Goal: Check status: Check status

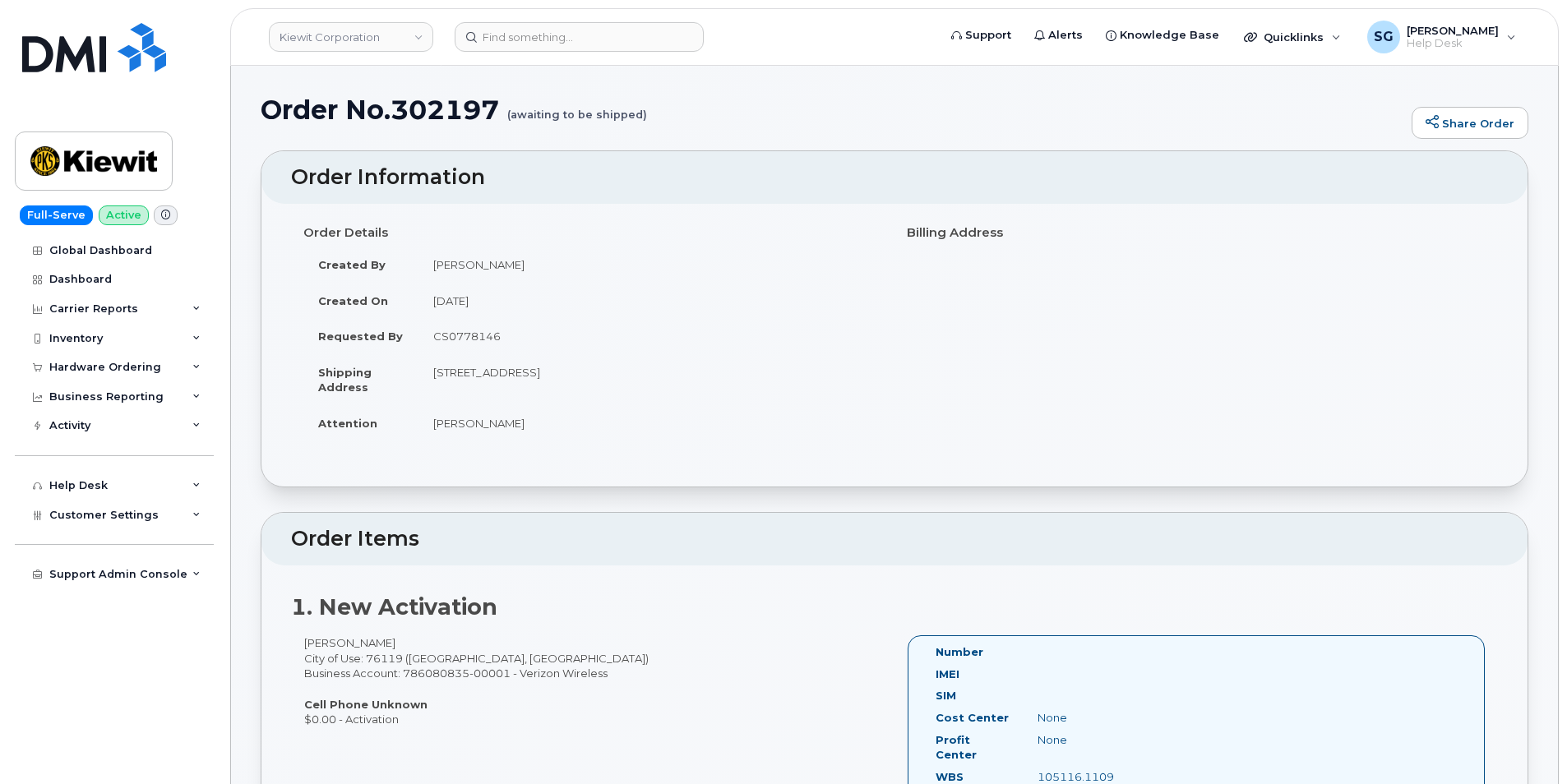
scroll to position [493, 0]
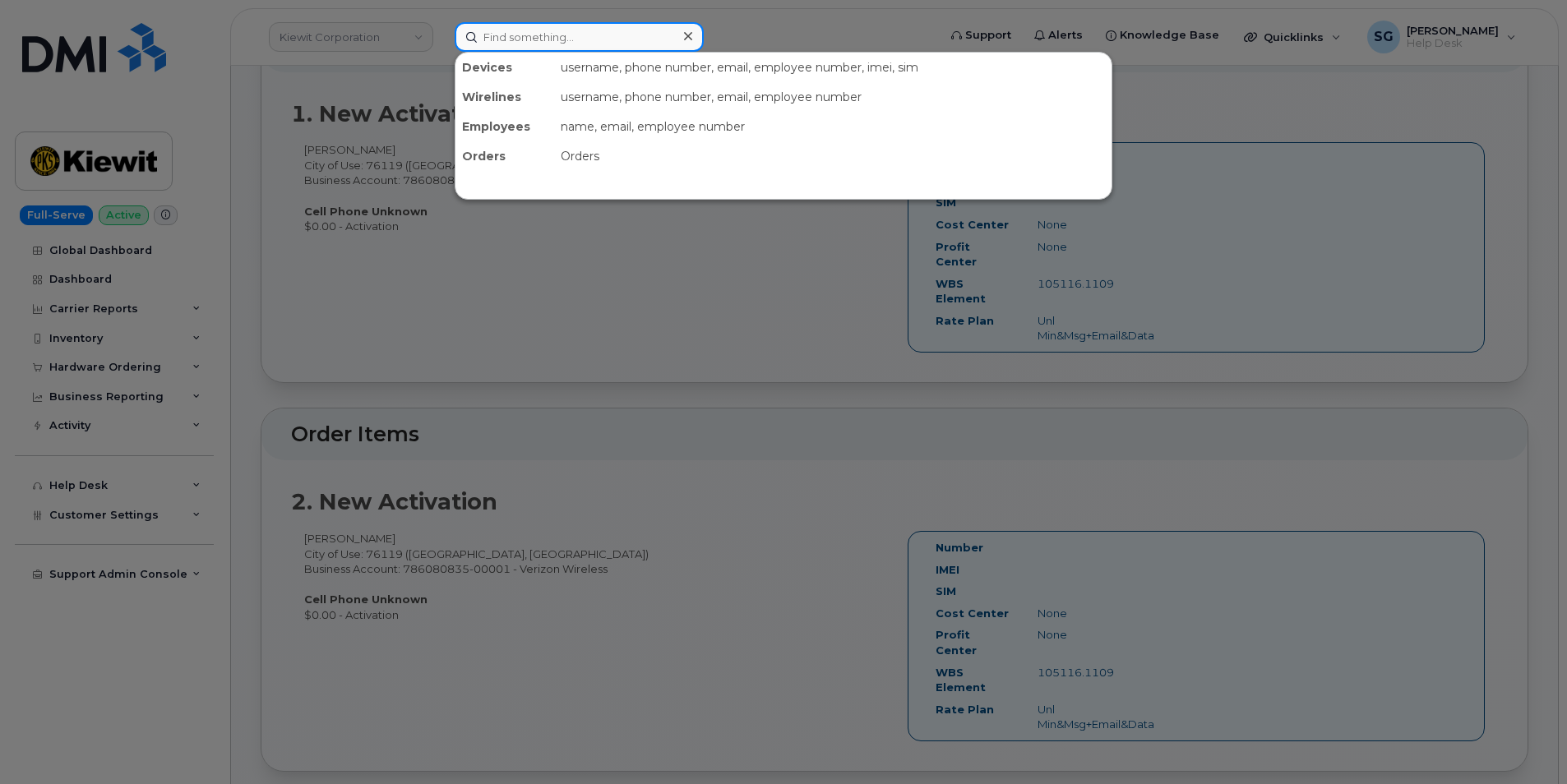
click at [568, 29] on input at bounding box center [580, 36] width 249 height 29
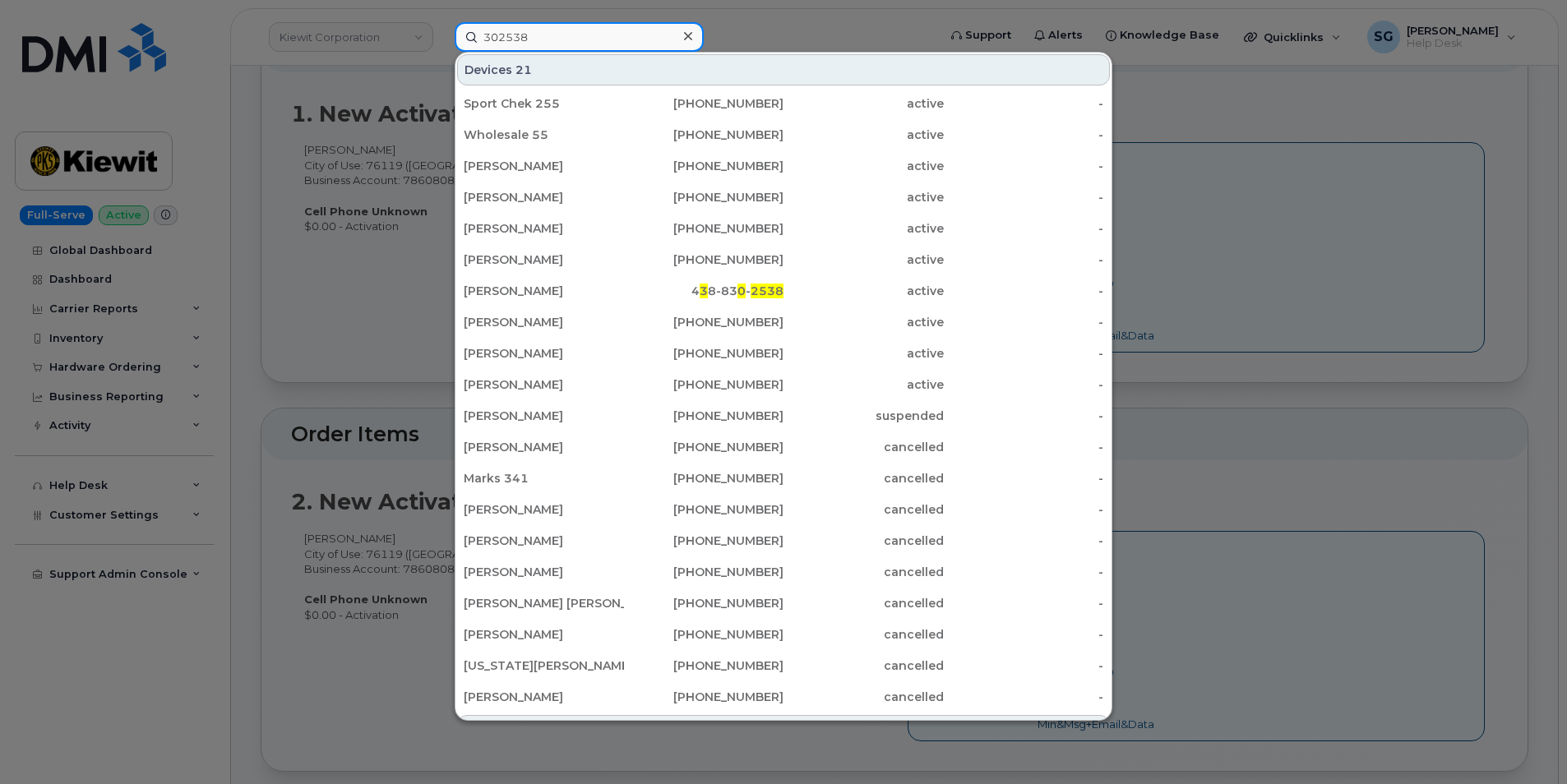
type input "302538"
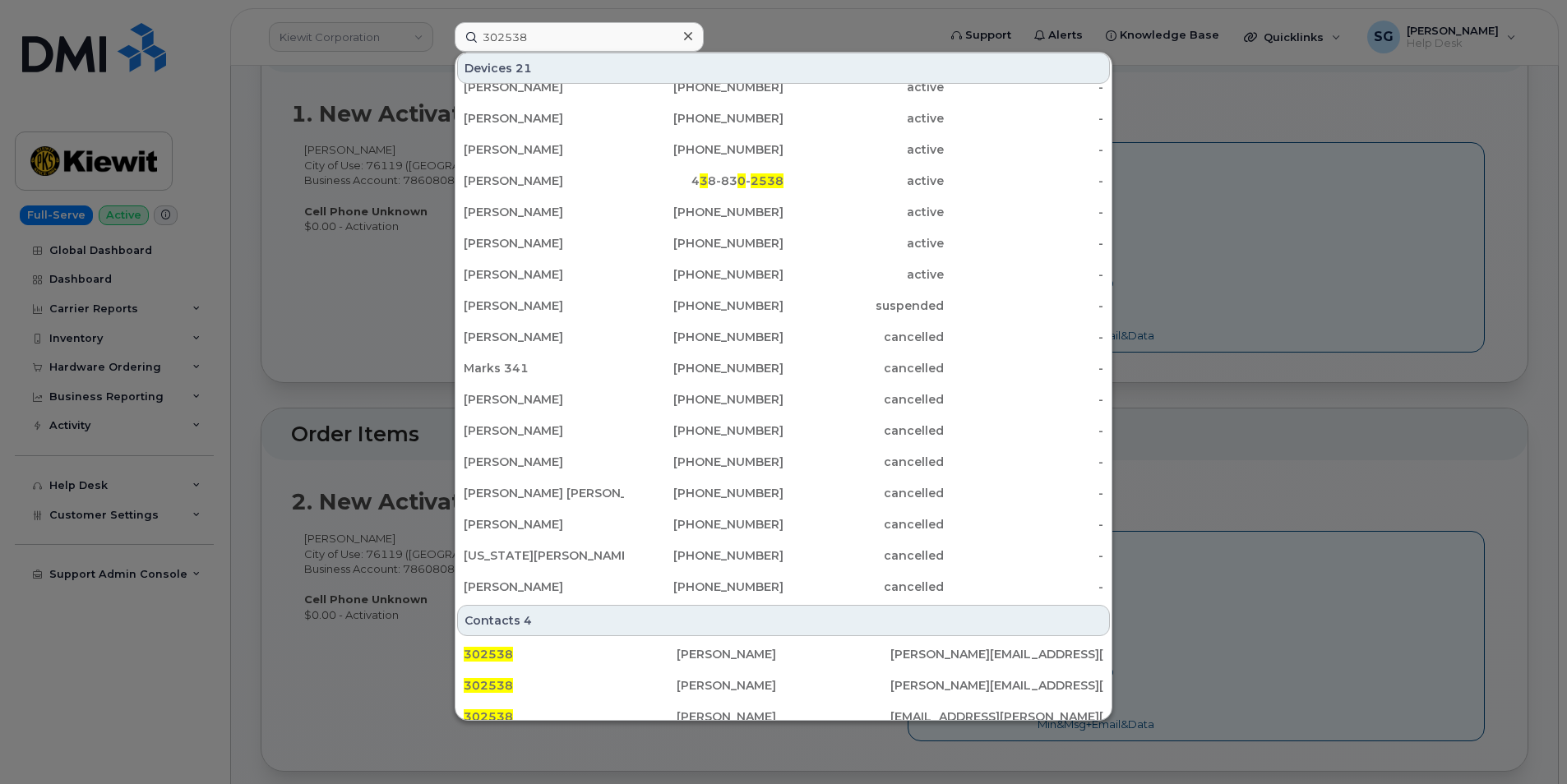
scroll to position [258, 0]
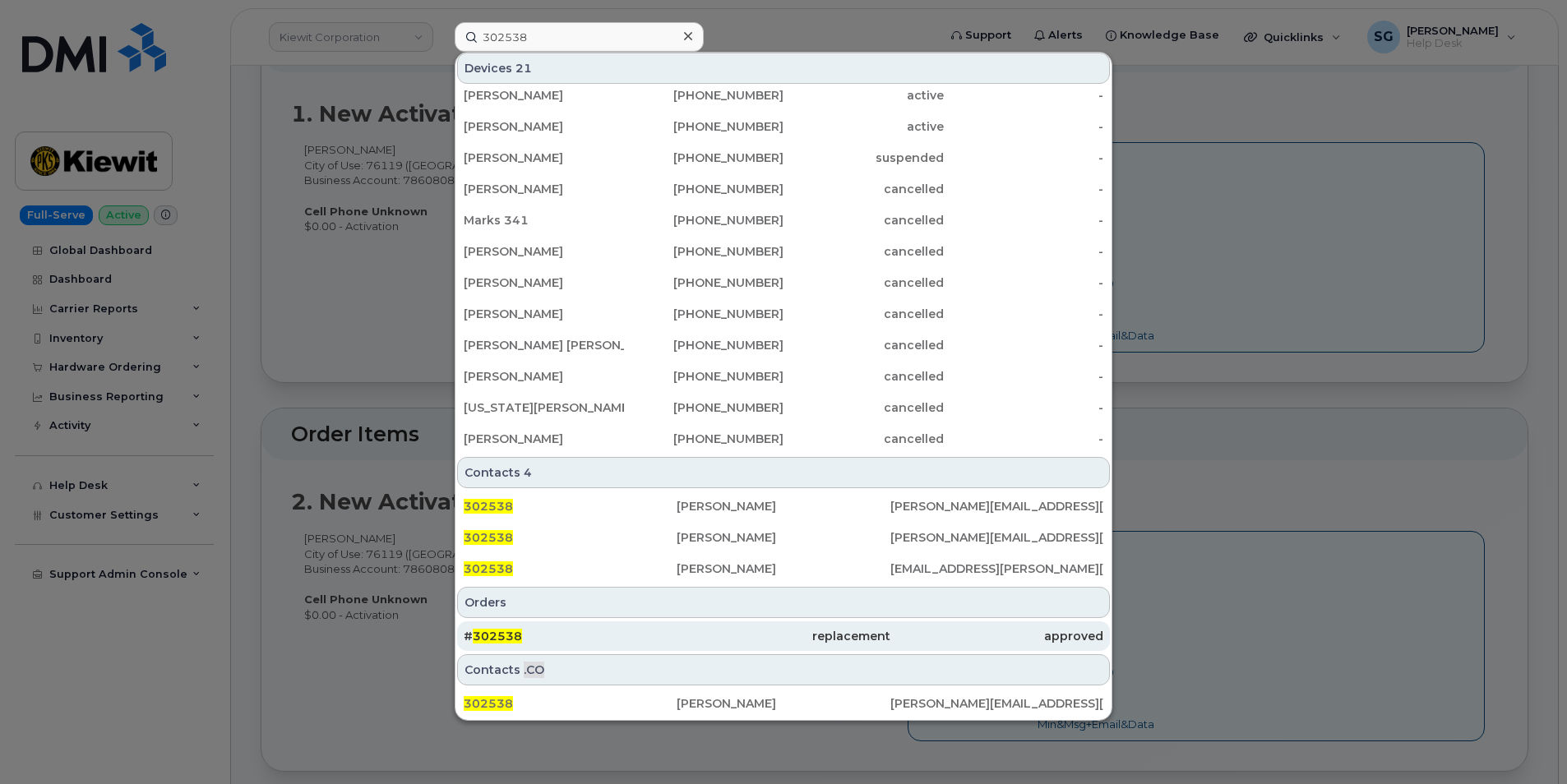
click at [522, 628] on div "# 302538" at bounding box center [570, 636] width 213 height 29
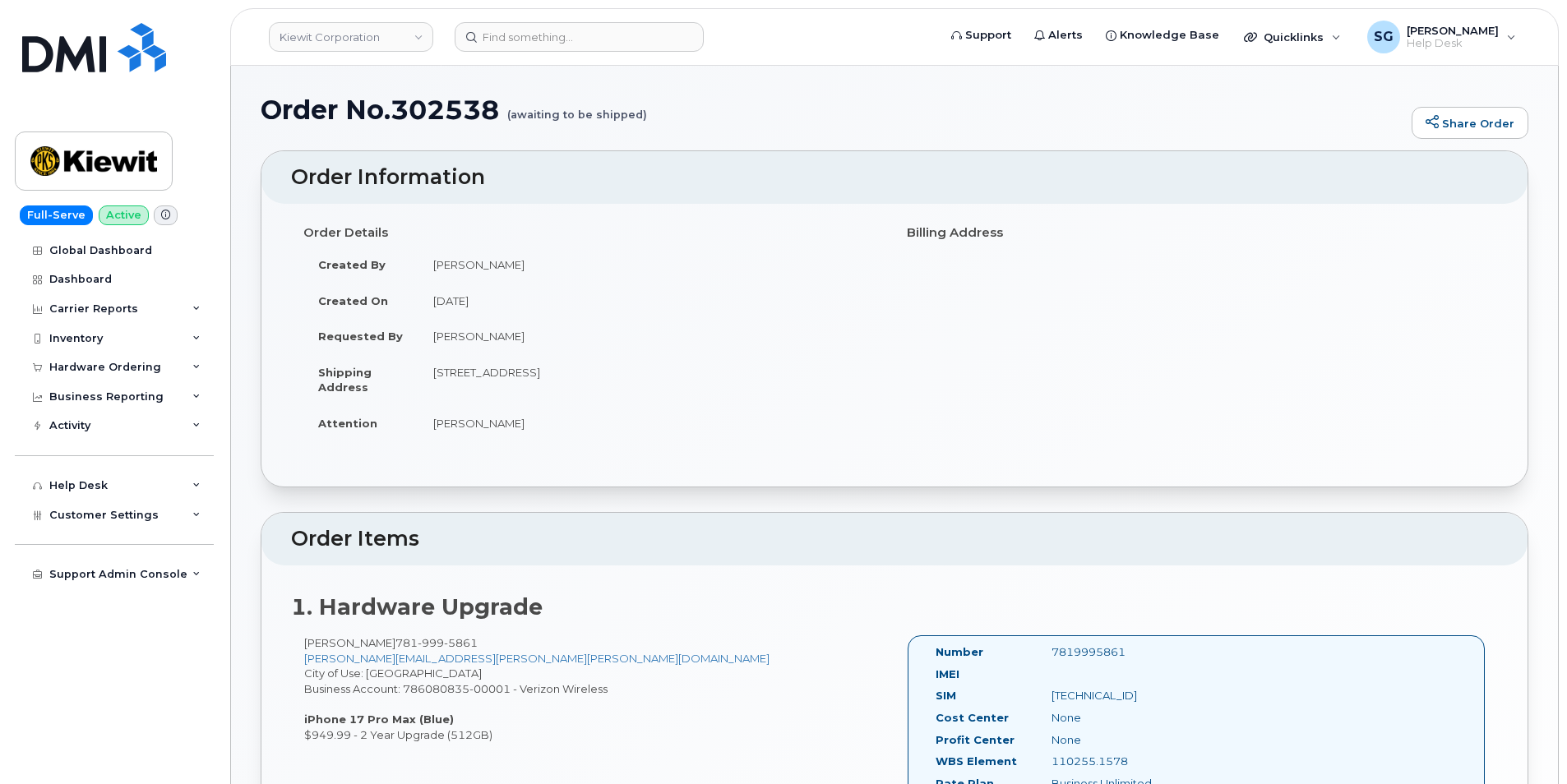
scroll to position [246, 0]
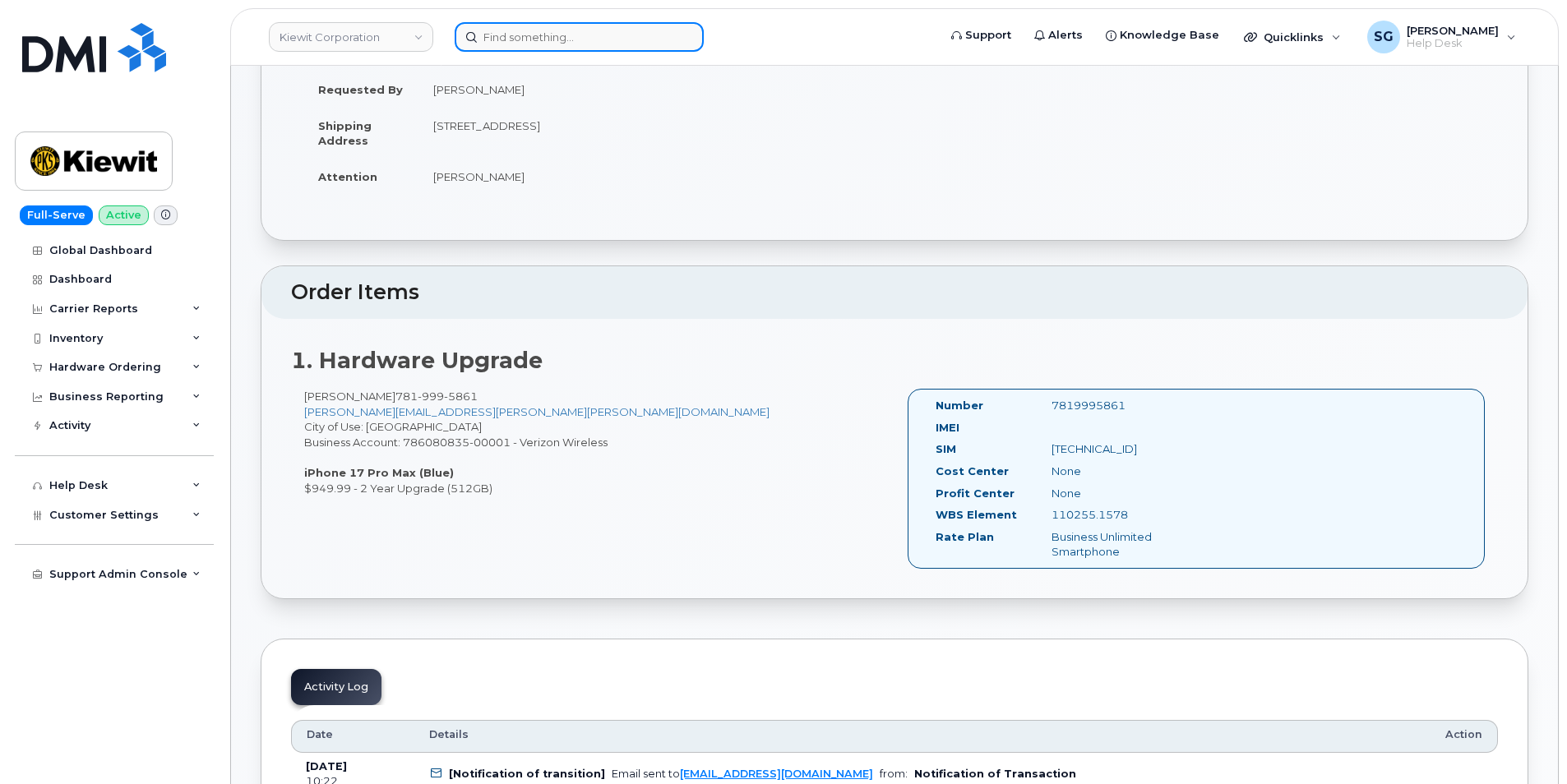
click at [490, 27] on input at bounding box center [580, 36] width 249 height 29
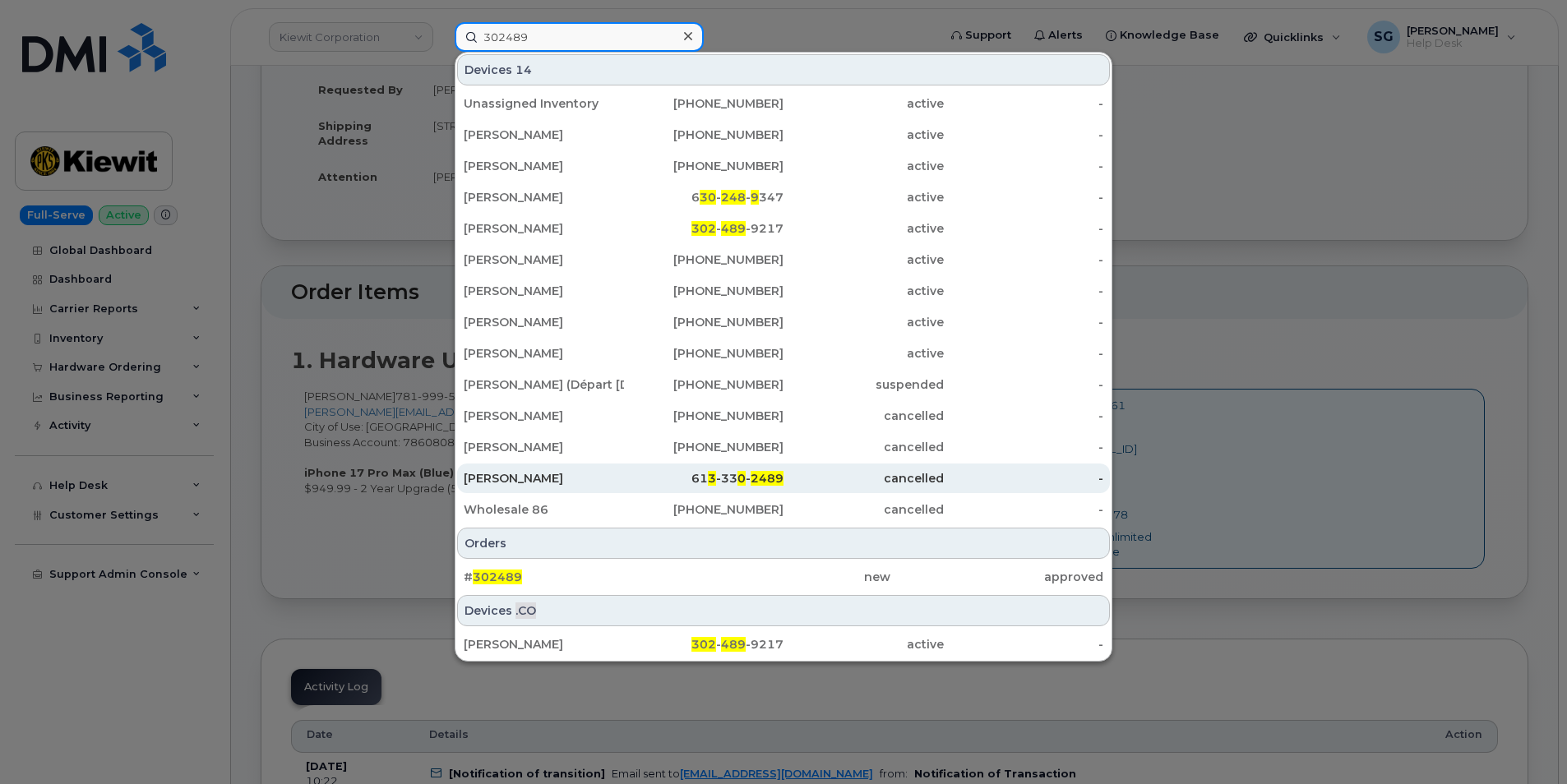
scroll to position [657, 0]
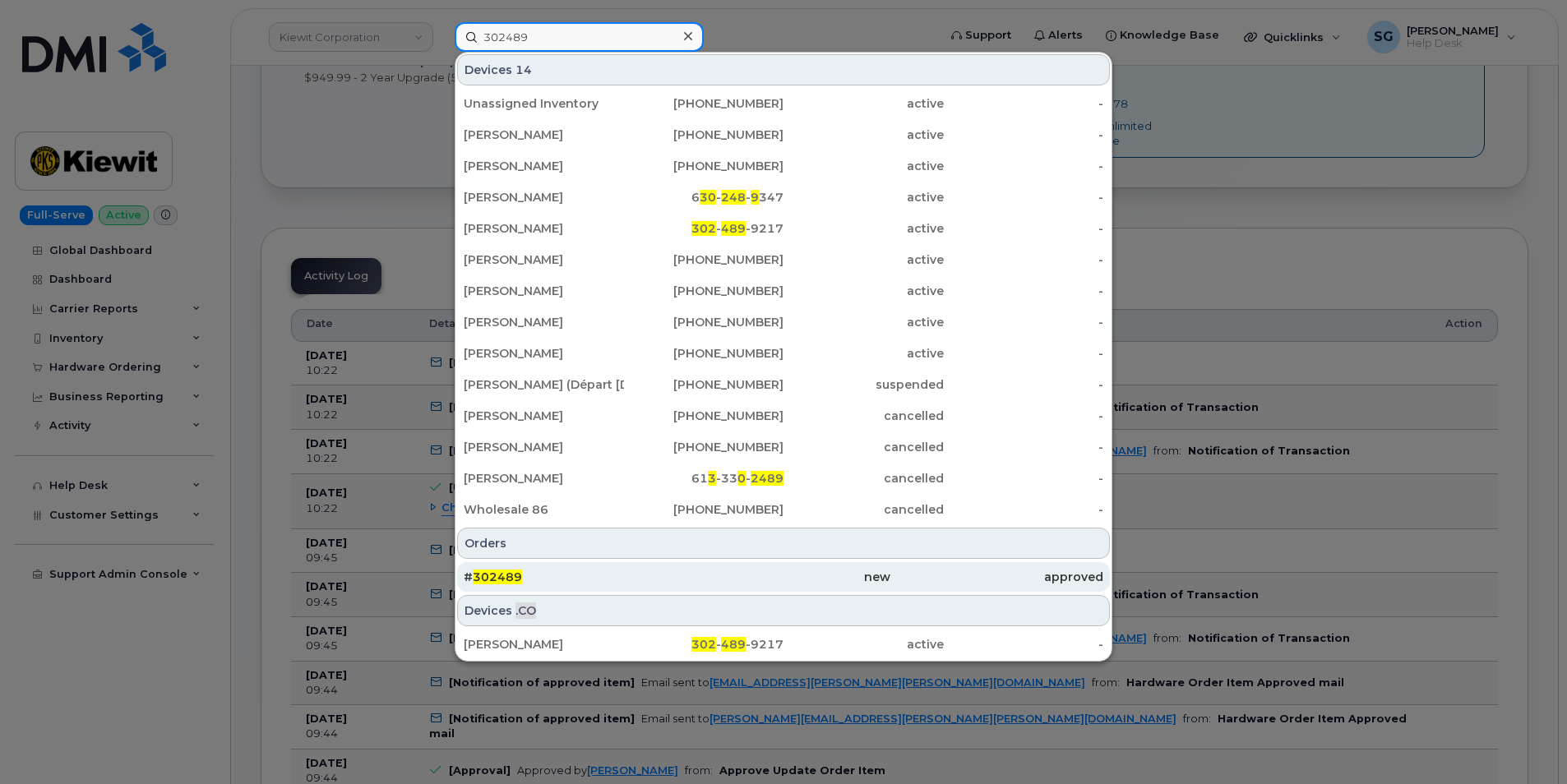
type input "302489"
click at [735, 576] on div "new" at bounding box center [784, 577] width 213 height 16
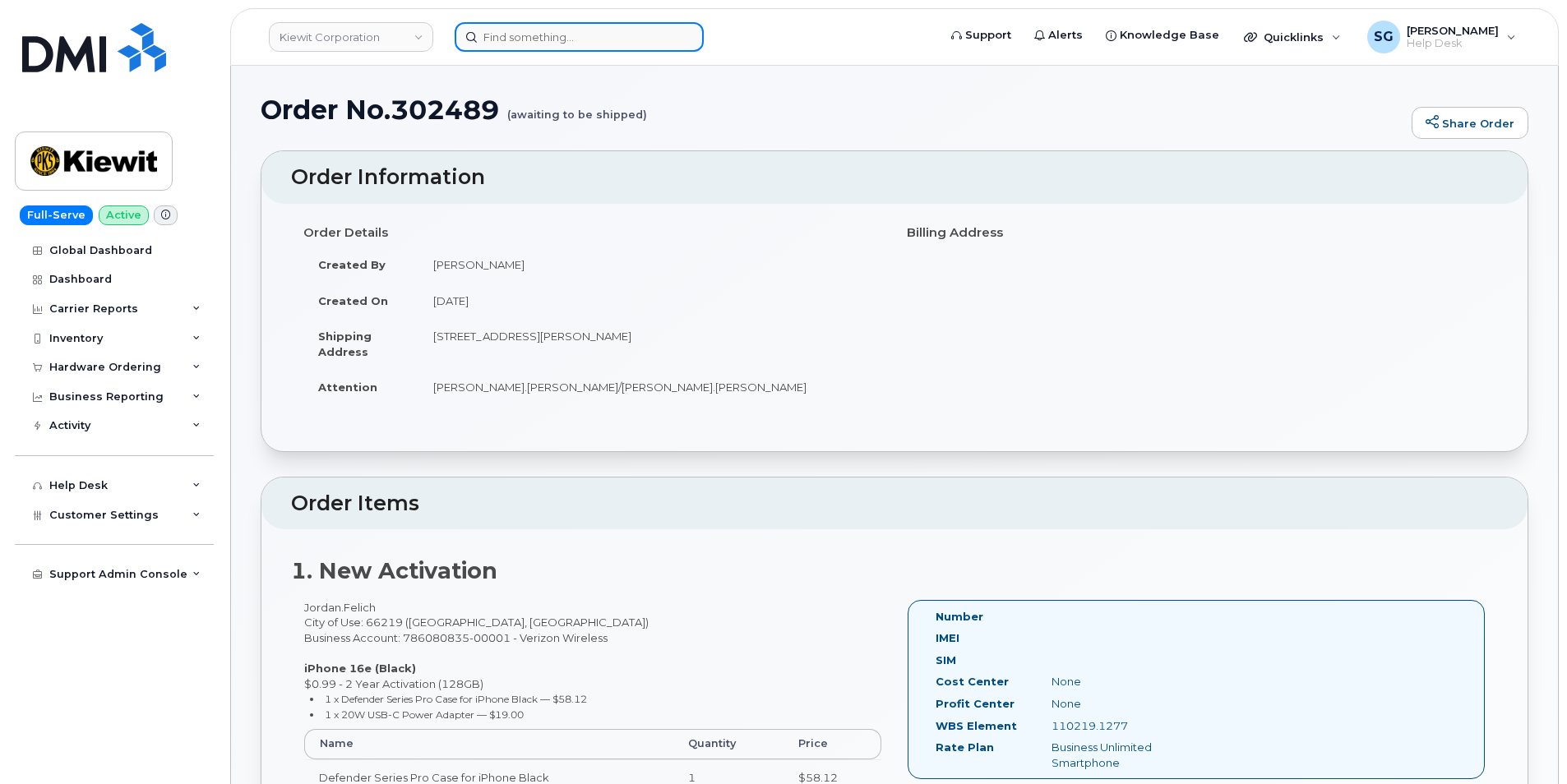
click at [545, 25] on input at bounding box center [580, 36] width 249 height 29
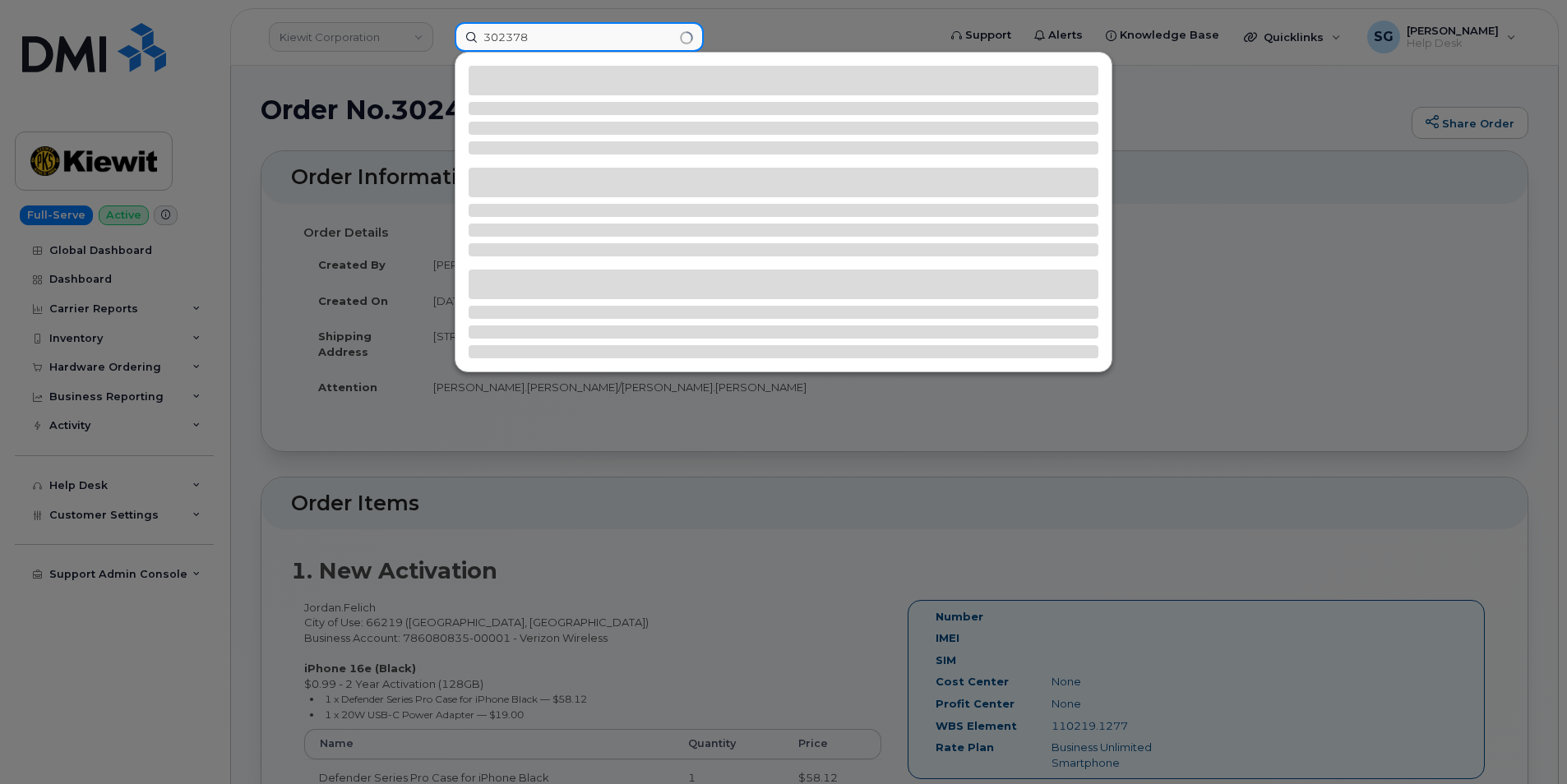
type input "302378"
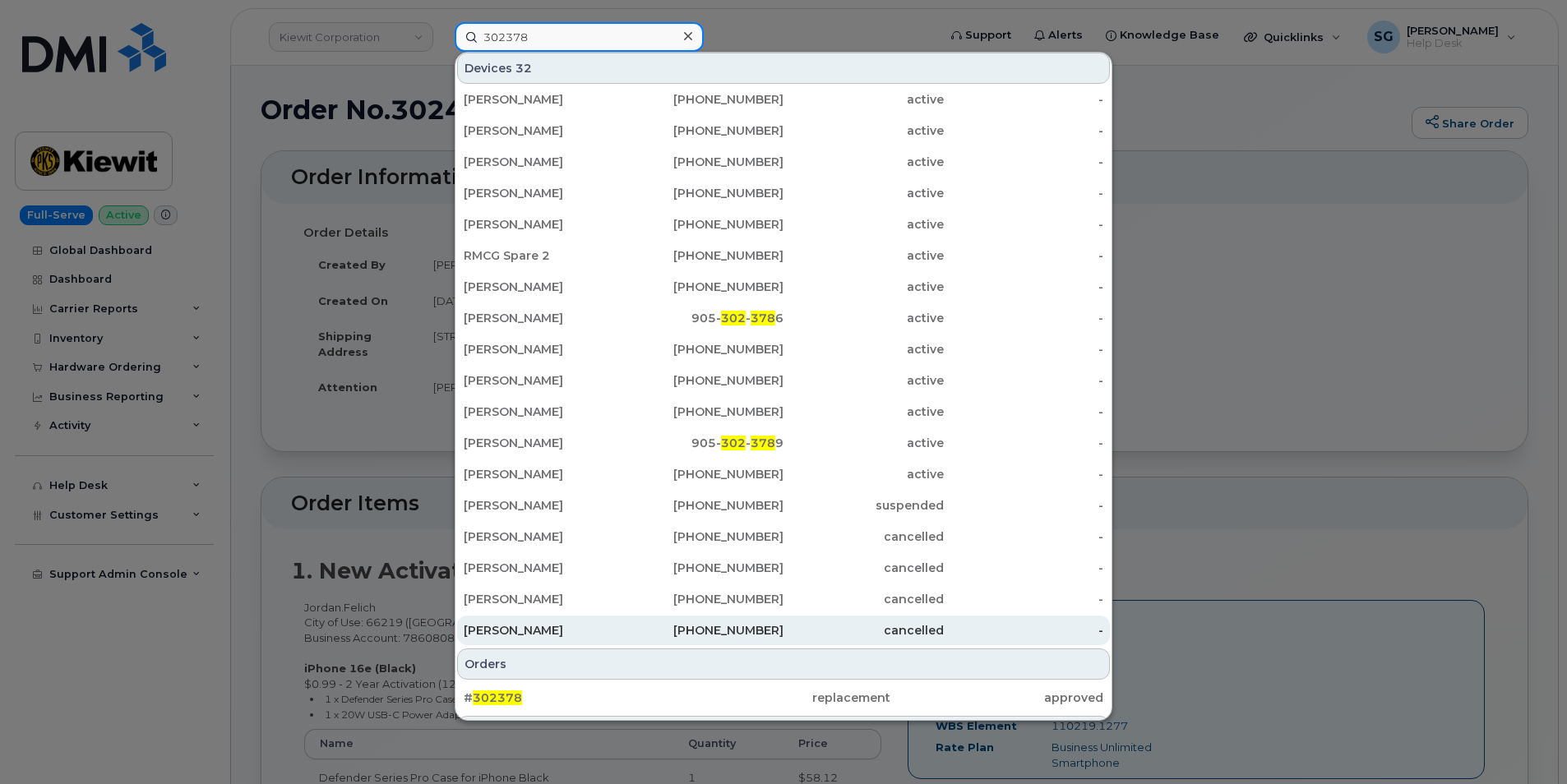
scroll to position [128, 0]
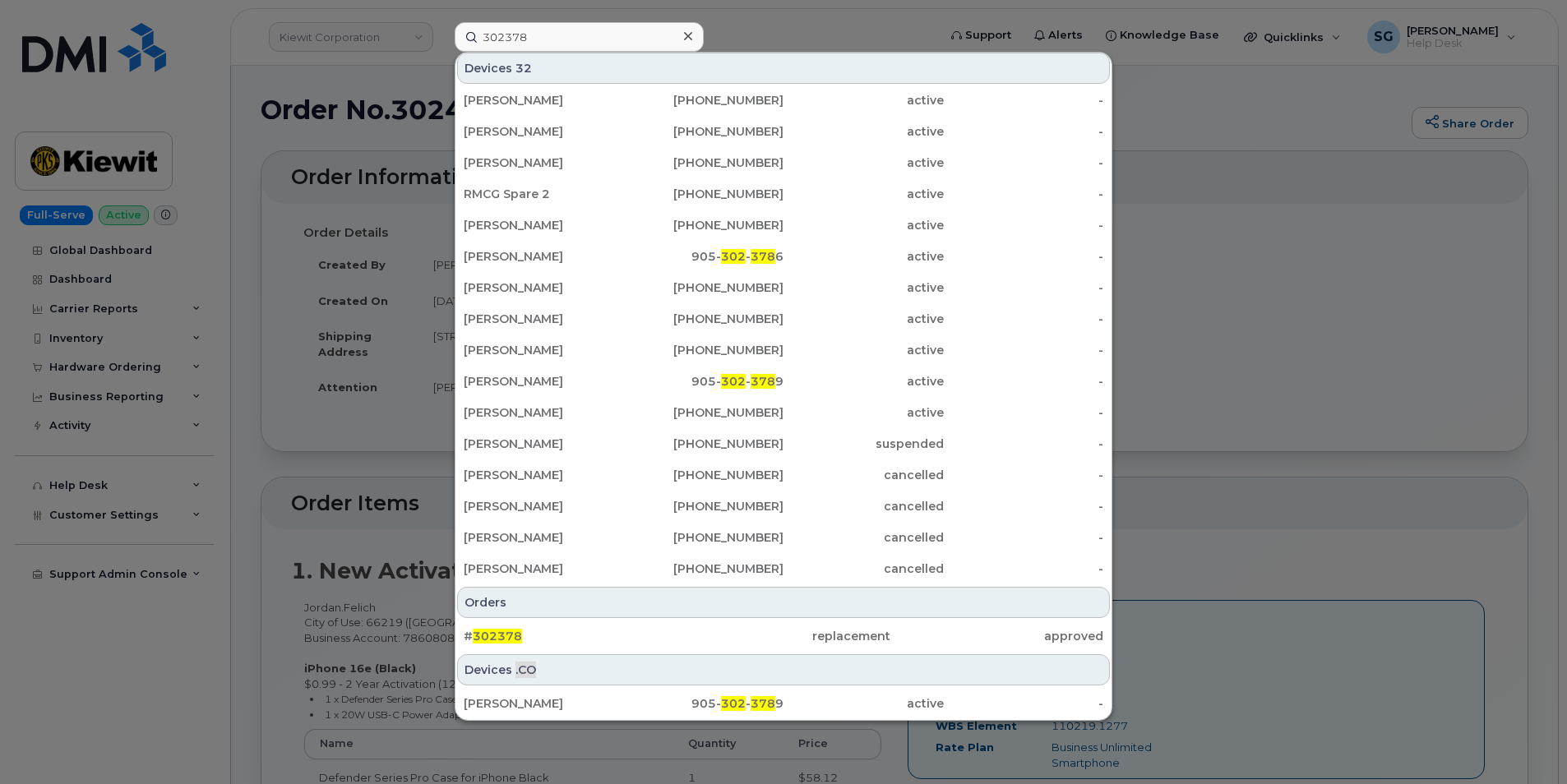
drag, startPoint x: 674, startPoint y: 624, endPoint x: 681, endPoint y: 654, distance: 30.8
click at [673, 625] on div "# 302378" at bounding box center [570, 636] width 213 height 29
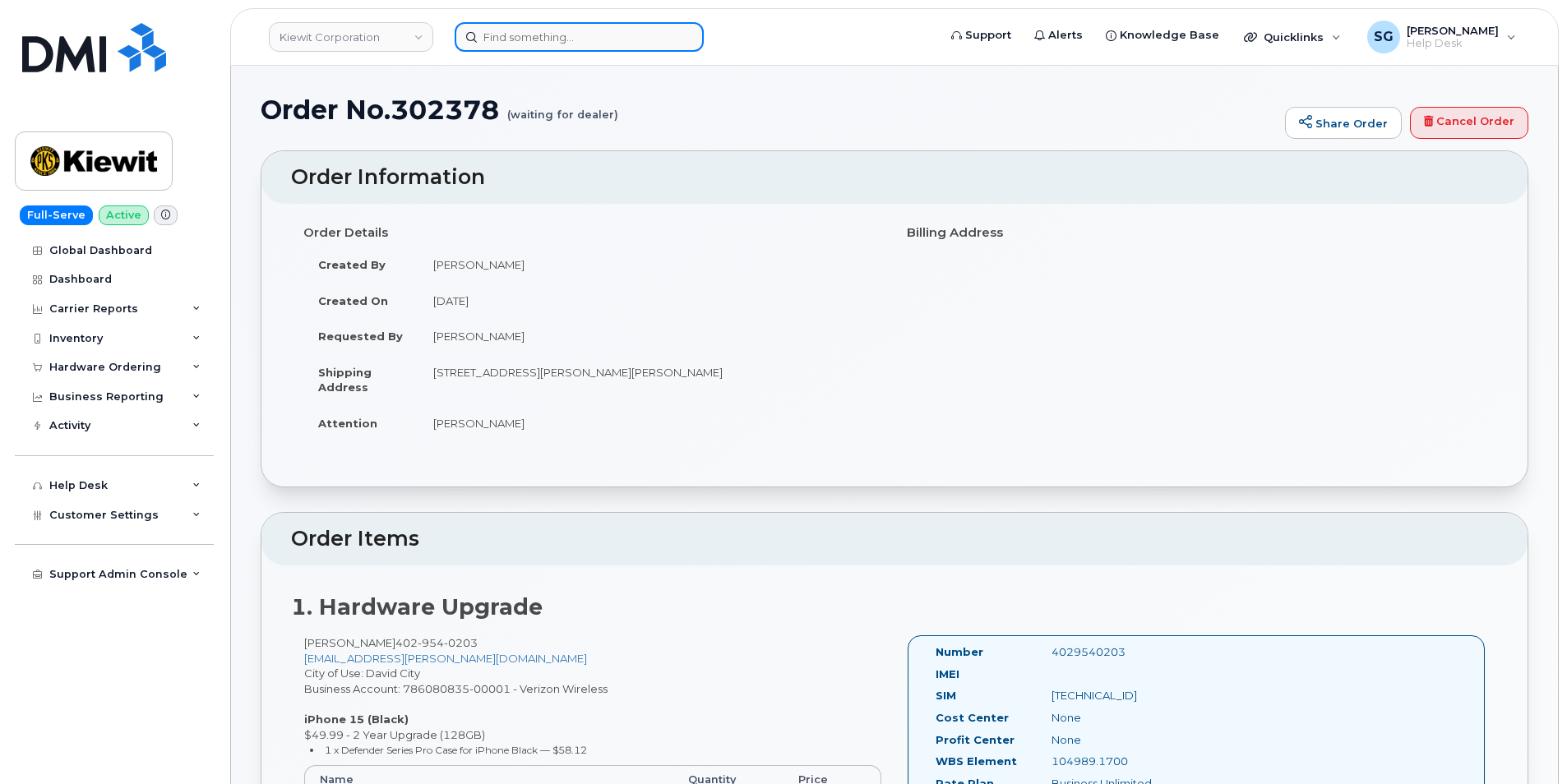
click at [611, 40] on input at bounding box center [580, 36] width 249 height 29
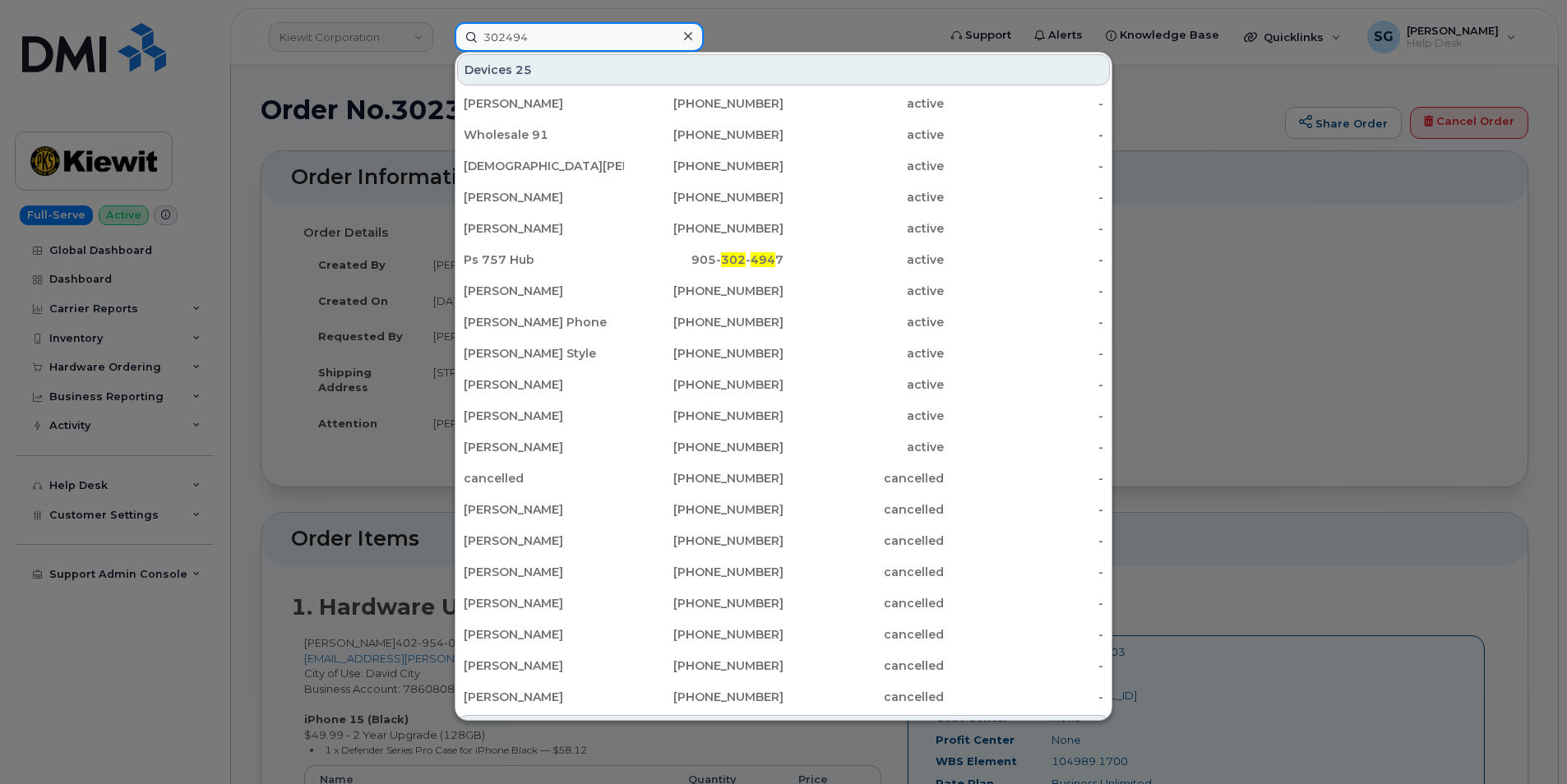
scroll to position [357, 0]
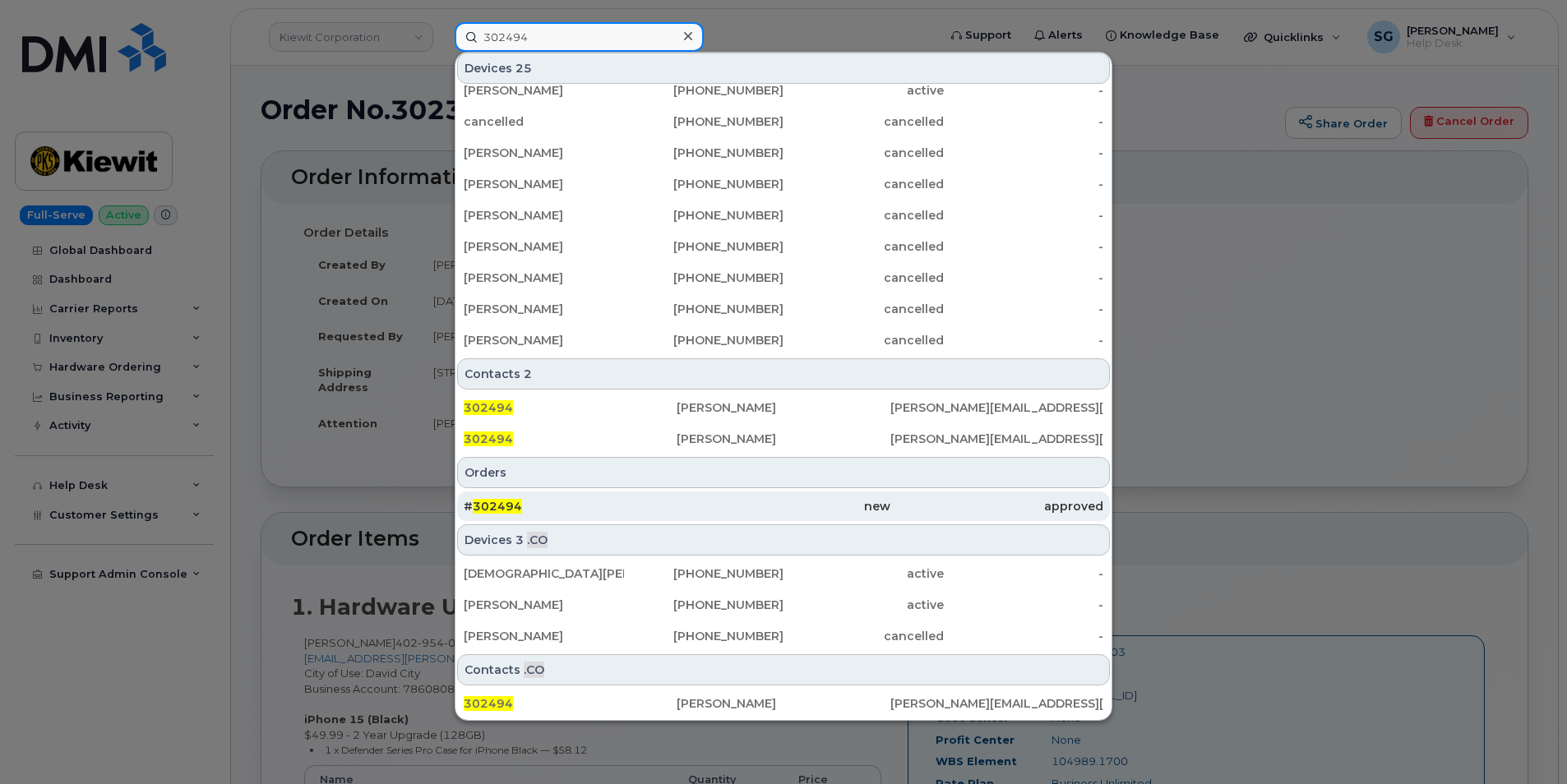
type input "302494"
click at [616, 495] on div "# 302494" at bounding box center [570, 505] width 213 height 29
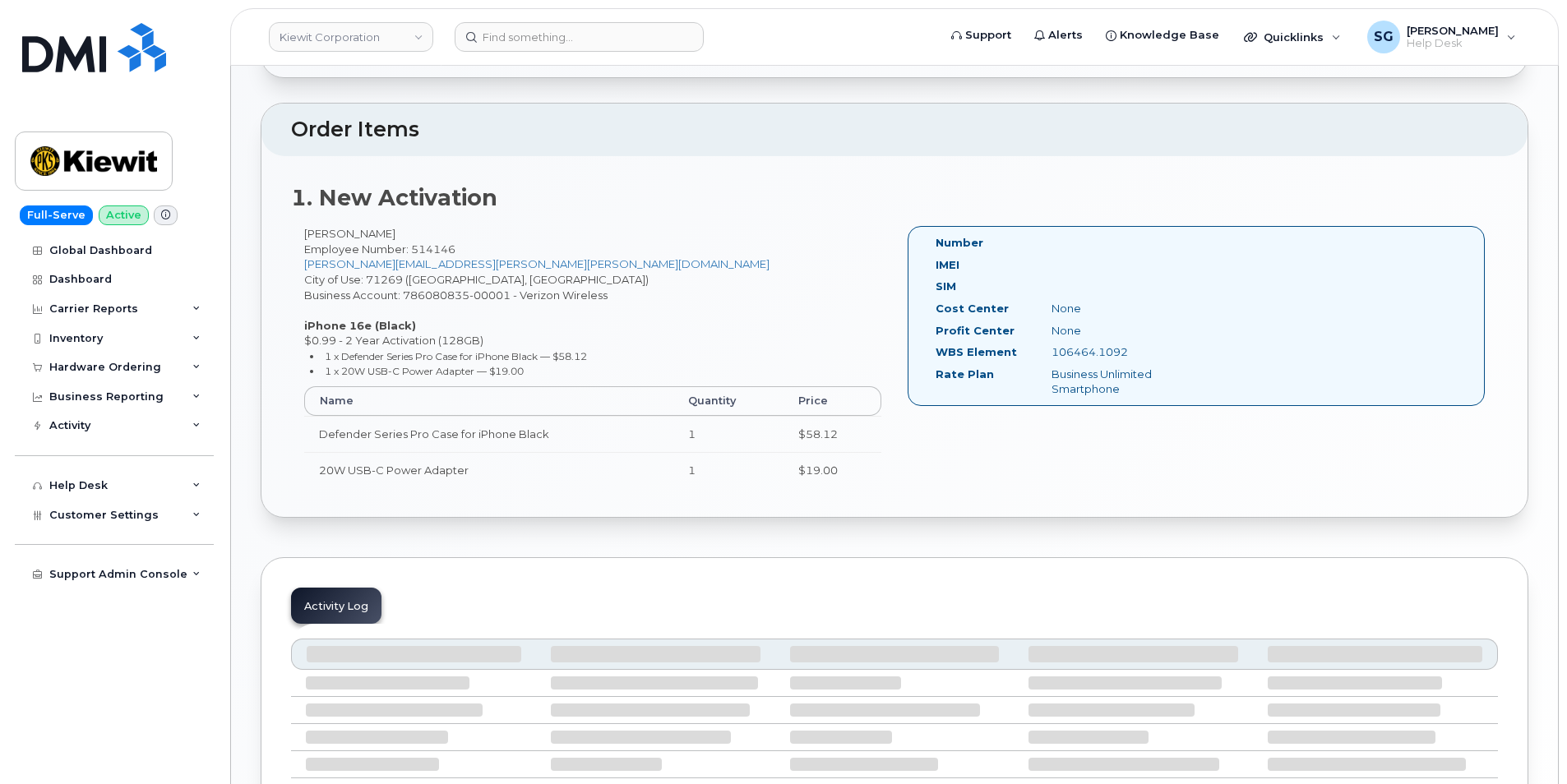
scroll to position [411, 0]
